Goal: Information Seeking & Learning: Learn about a topic

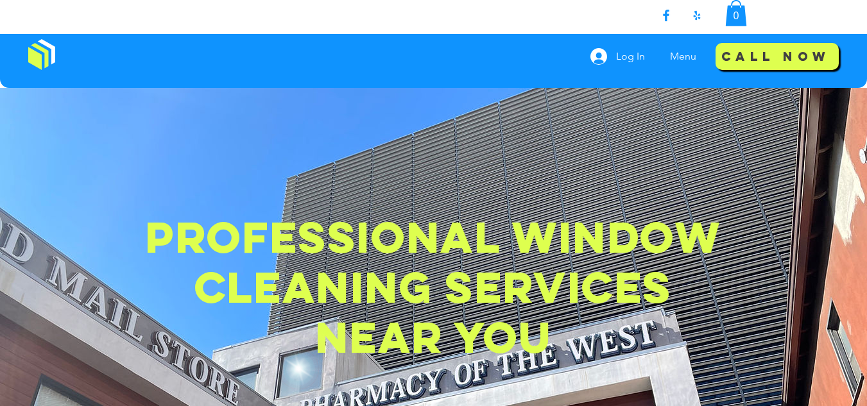
click at [44, 51] on img at bounding box center [41, 54] width 27 height 31
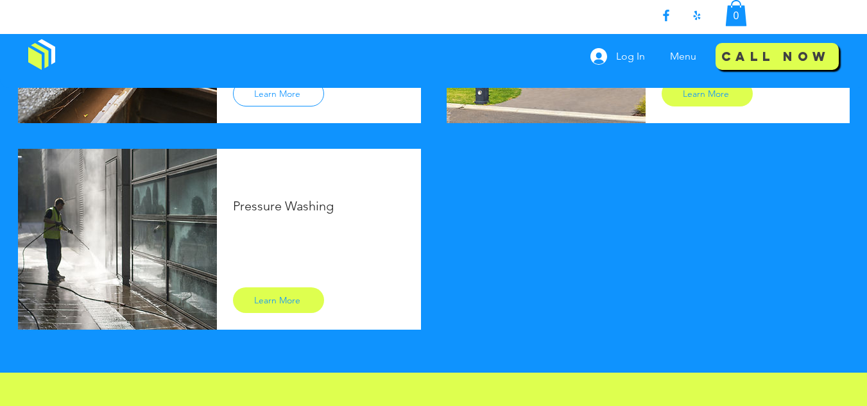
scroll to position [1034, 0]
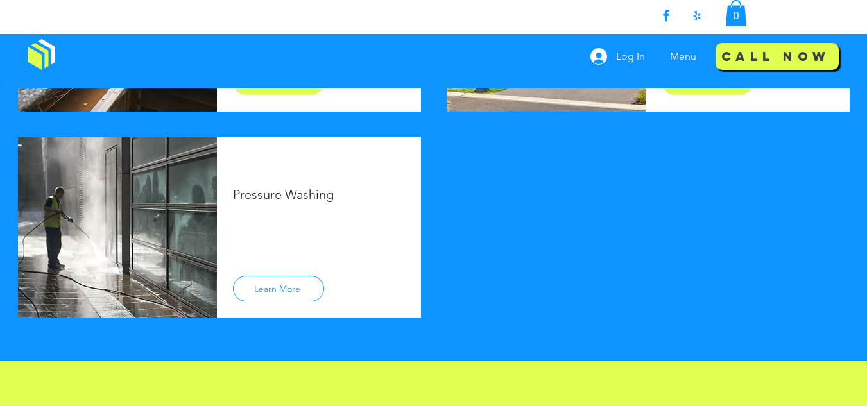
click at [267, 283] on span "Learn More" at bounding box center [277, 289] width 46 height 12
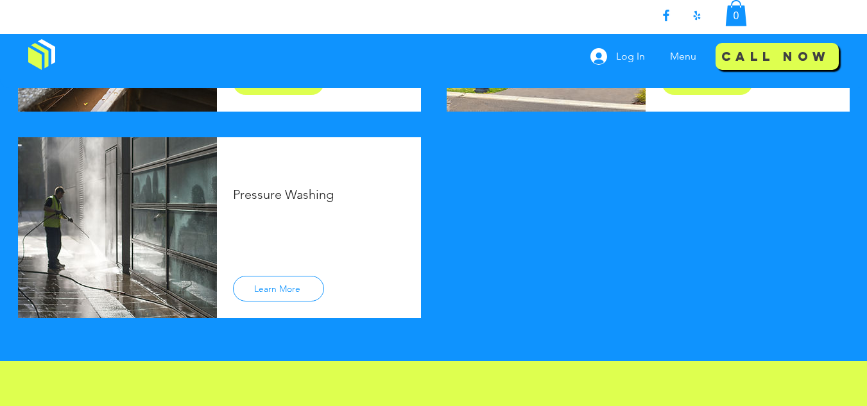
scroll to position [864, 0]
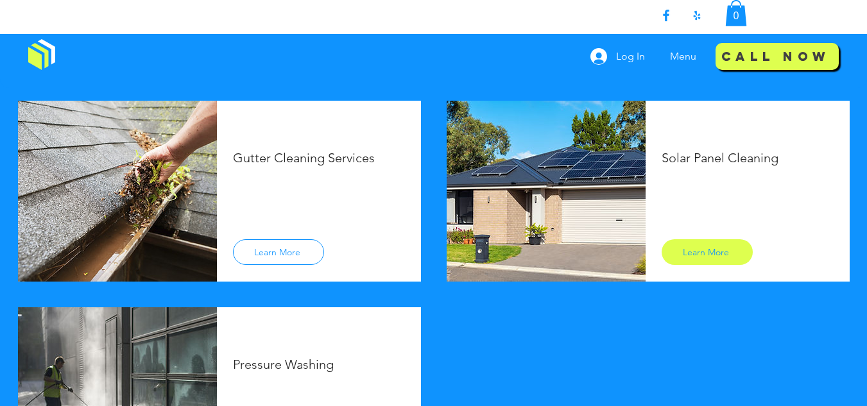
click at [291, 251] on span "Learn More" at bounding box center [277, 252] width 46 height 12
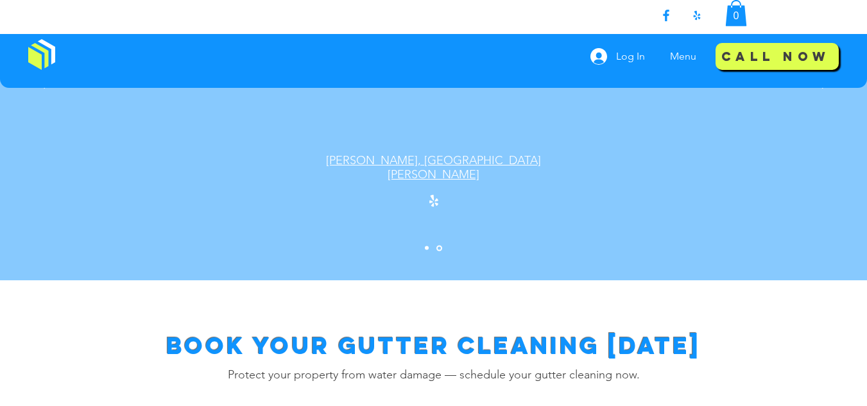
scroll to position [1924, 0]
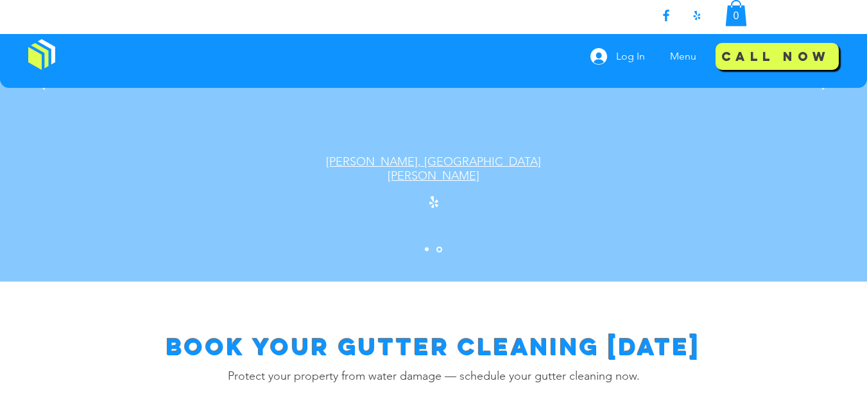
click at [441, 332] on span "Book Your Gutter Cleaning [DATE]" at bounding box center [433, 347] width 535 height 30
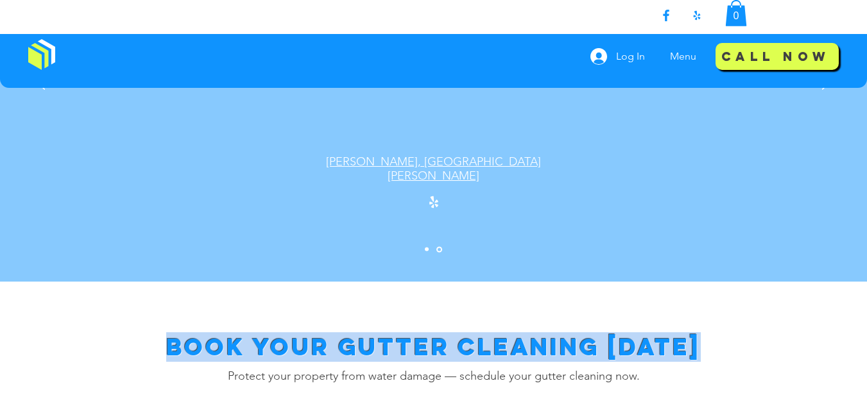
click at [441, 332] on span "Book Your Gutter Cleaning [DATE]" at bounding box center [433, 347] width 535 height 30
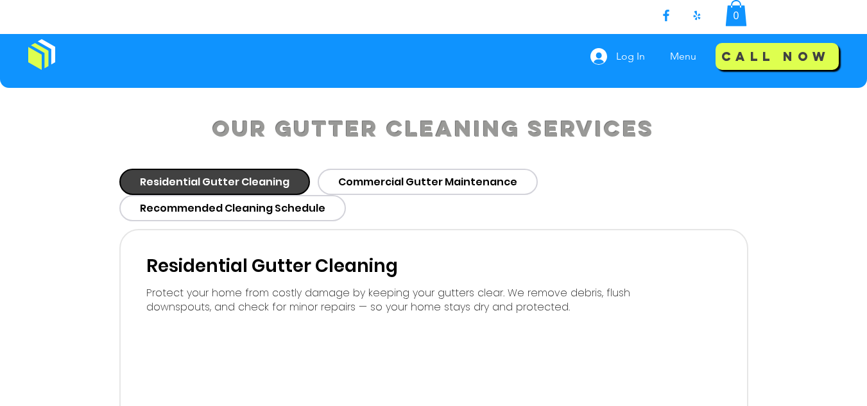
scroll to position [808, 0]
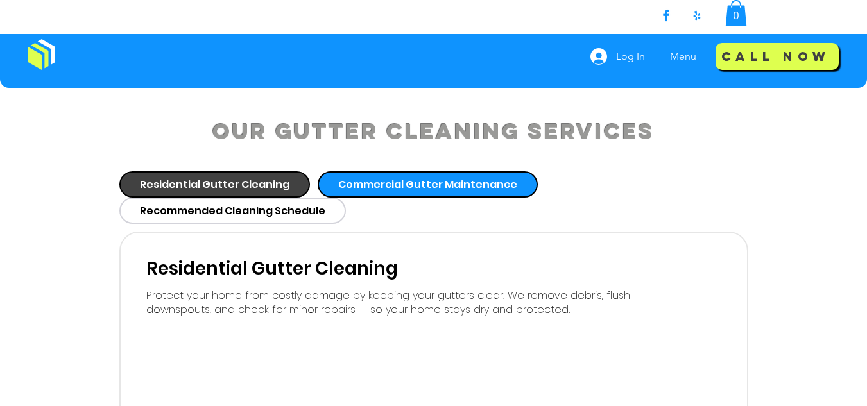
click at [401, 193] on div "Commercial Gutter Maintenance" at bounding box center [428, 184] width 220 height 26
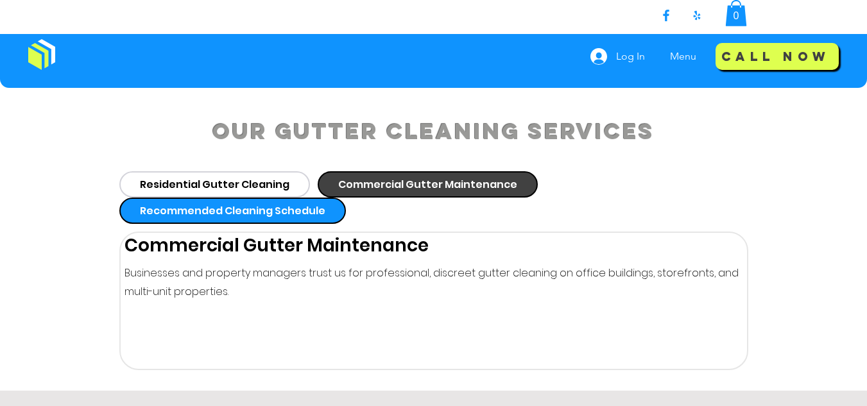
click at [257, 210] on span "Recommended Cleaning Schedule" at bounding box center [233, 211] width 186 height 16
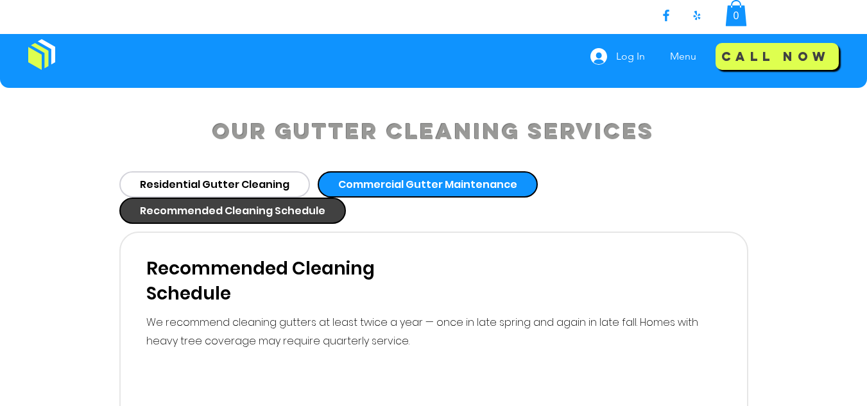
click at [351, 194] on div "Commercial Gutter Maintenance" at bounding box center [428, 184] width 220 height 26
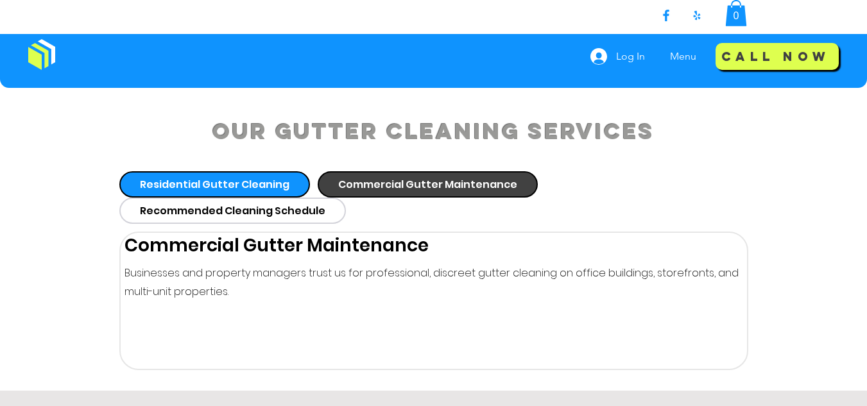
click at [276, 190] on span "Residential Gutter Cleaning" at bounding box center [215, 185] width 150 height 16
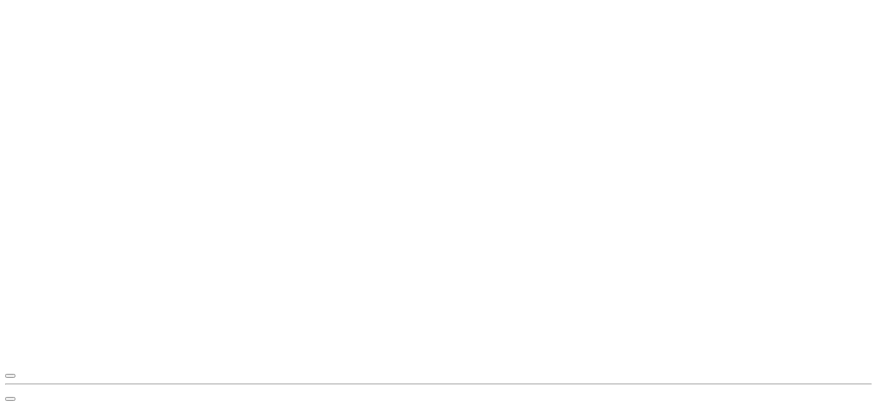
scroll to position [692, 0]
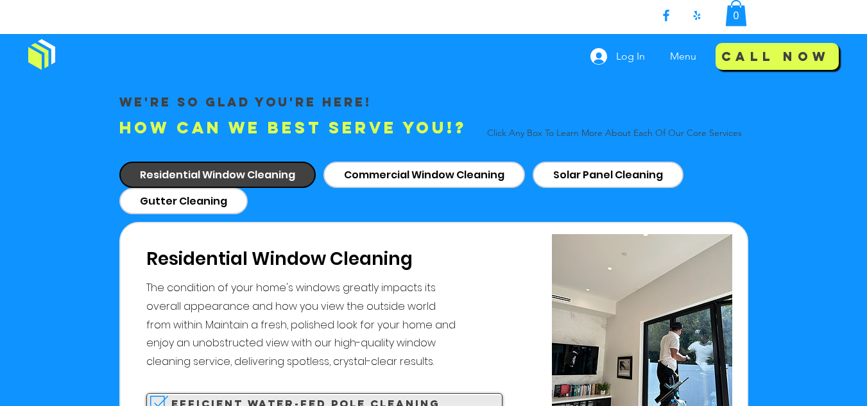
scroll to position [1195, 0]
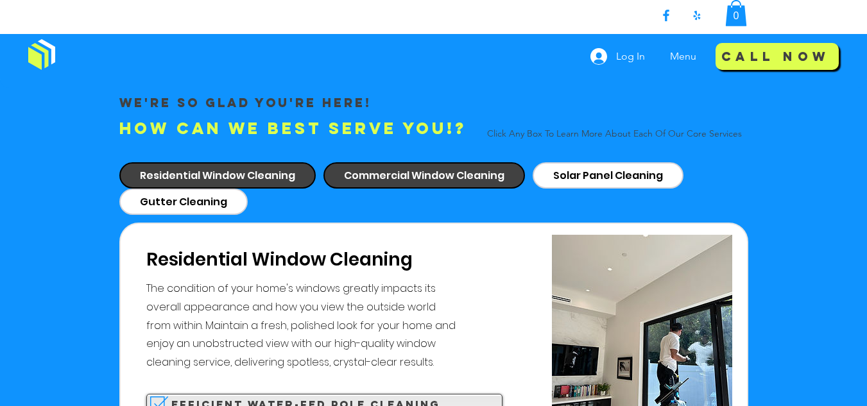
click at [463, 162] on div "Commercial Window Cleaning" at bounding box center [425, 175] width 202 height 26
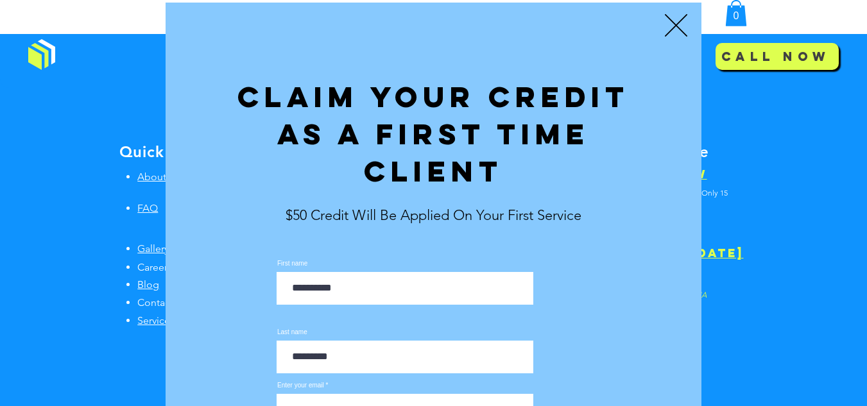
scroll to position [0, 0]
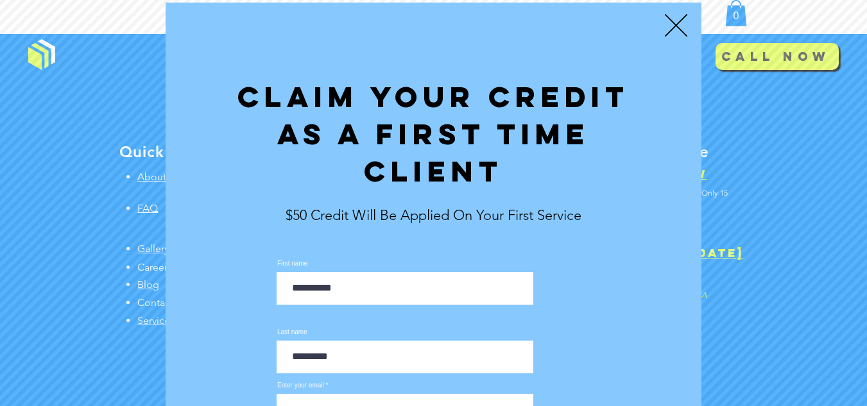
click at [682, 24] on icon "Back to site" at bounding box center [676, 25] width 22 height 22
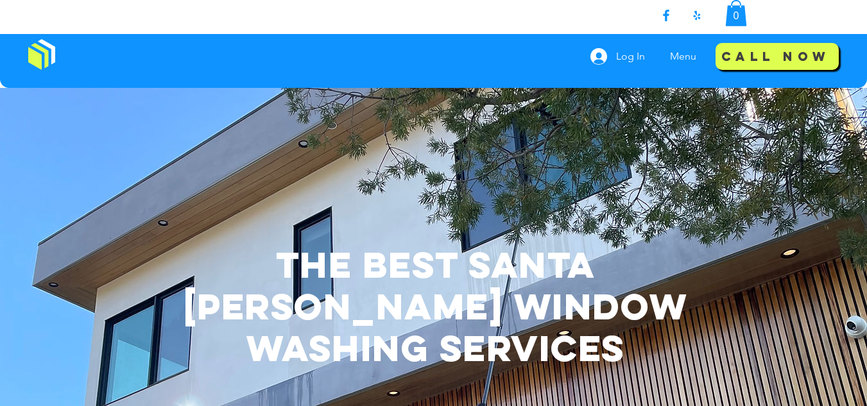
scroll to position [4748, 0]
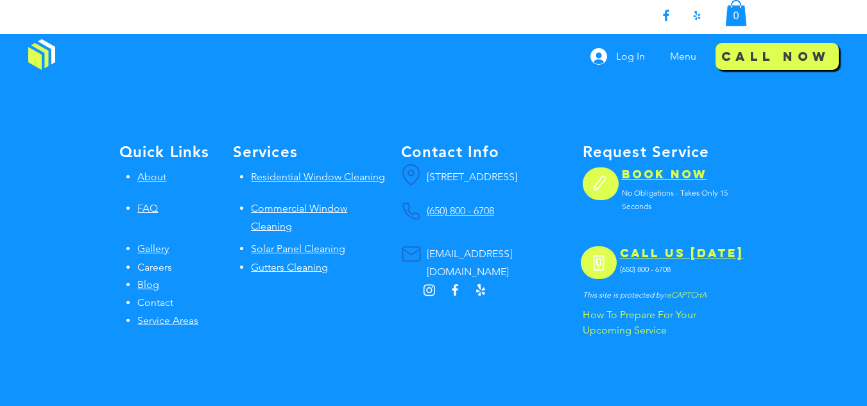
click at [633, 309] on span "How To Prepare For Your Upcoming Service" at bounding box center [640, 322] width 114 height 27
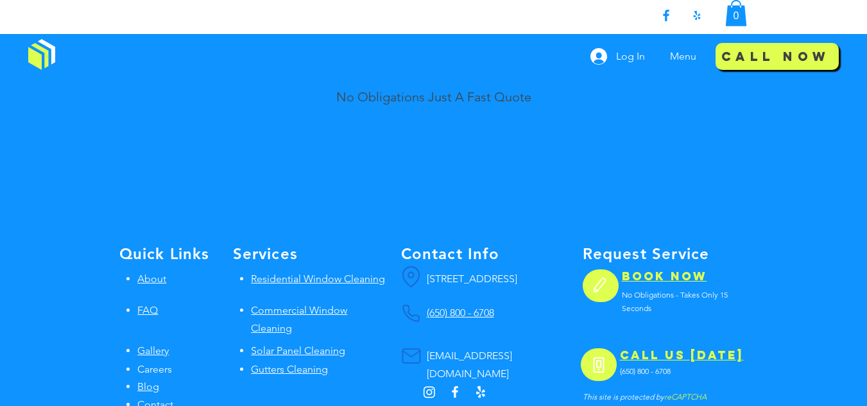
scroll to position [4645, 0]
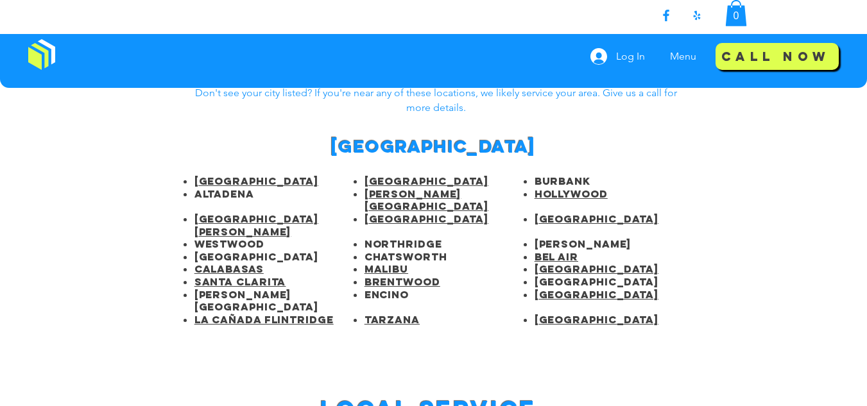
scroll to position [632, 0]
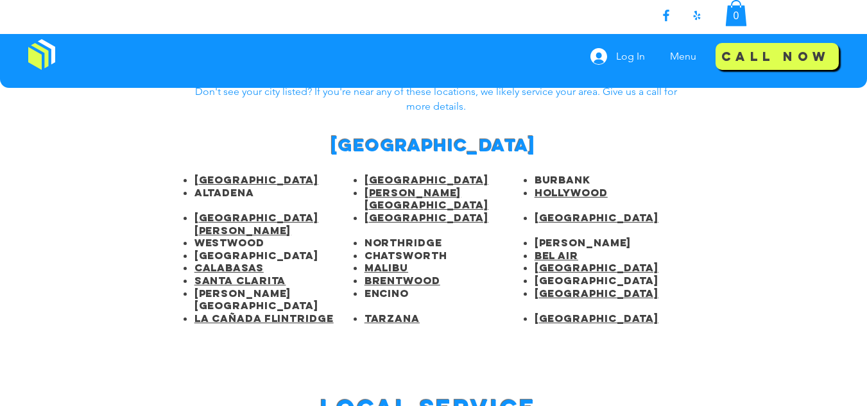
click at [236, 175] on span "[GEOGRAPHIC_DATA]" at bounding box center [256, 179] width 124 height 13
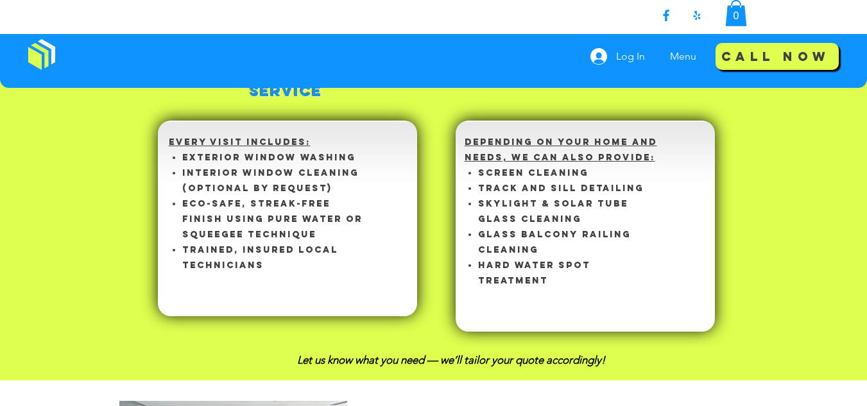
scroll to position [1342, 0]
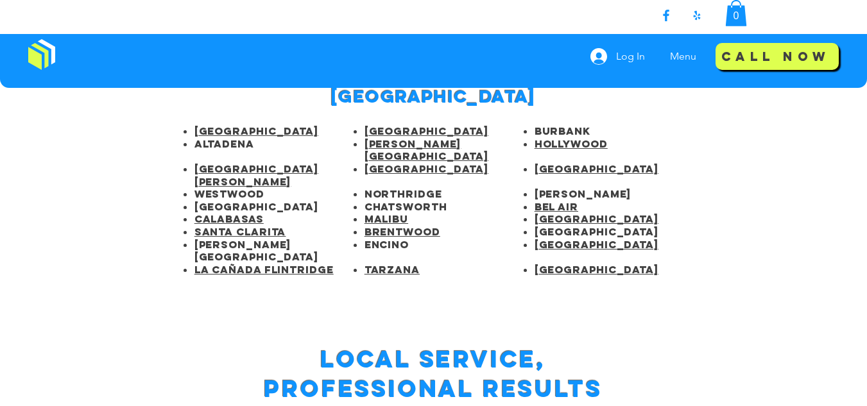
scroll to position [655, 0]
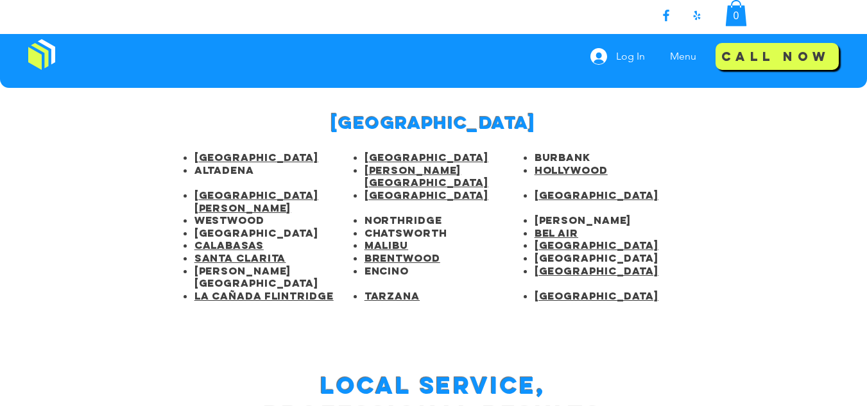
click at [456, 126] on span "[GEOGRAPHIC_DATA]" at bounding box center [433, 123] width 205 height 22
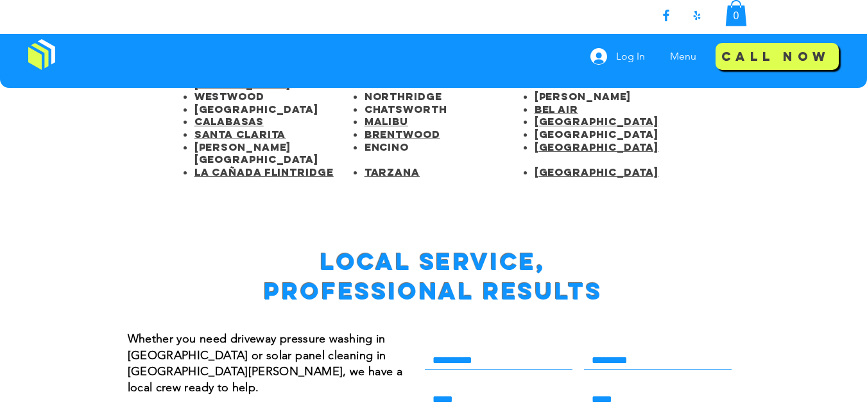
scroll to position [779, 0]
click at [417, 246] on span "Local Service, Professional Results" at bounding box center [433, 275] width 338 height 59
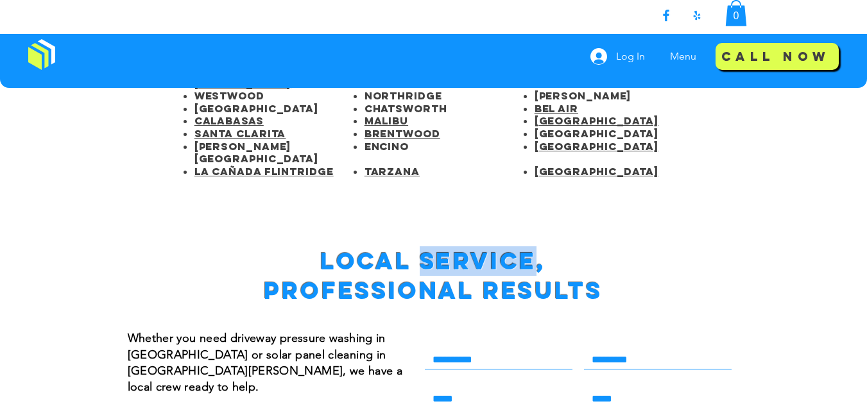
click at [417, 246] on span "Local Service, Professional Results" at bounding box center [433, 275] width 338 height 59
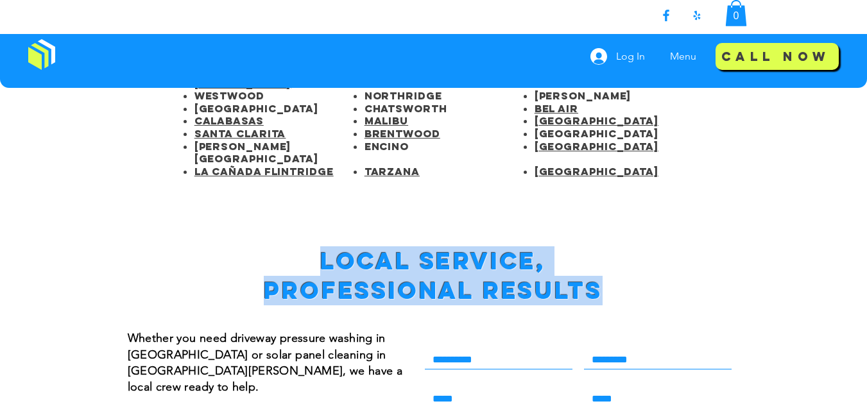
click at [417, 246] on span "Local Service, Professional Results" at bounding box center [433, 275] width 338 height 59
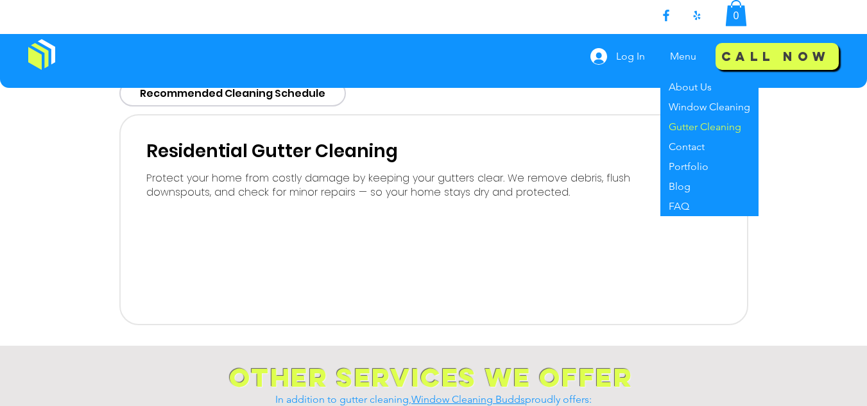
scroll to position [477, 0]
